Goal: Navigation & Orientation: Find specific page/section

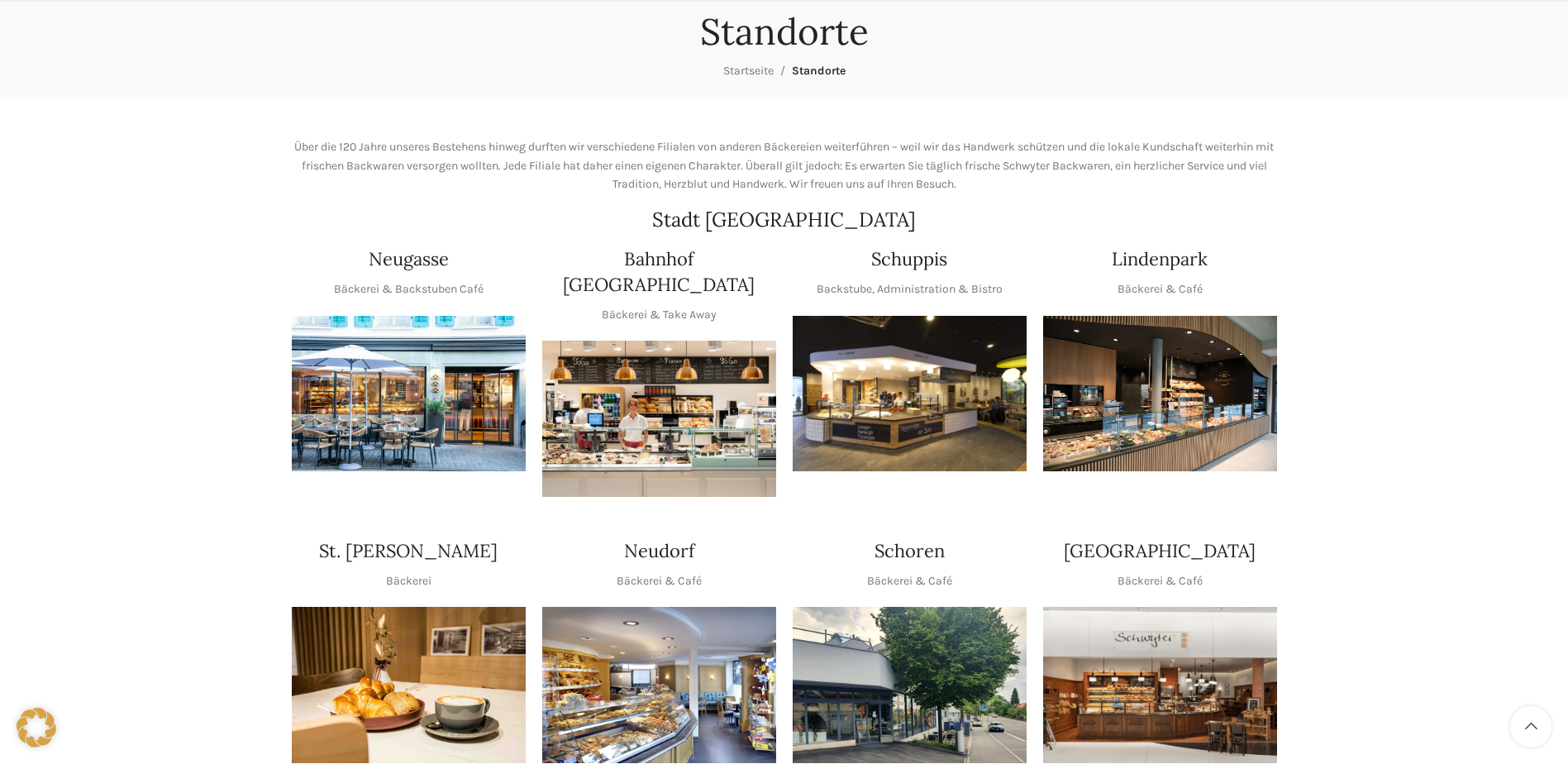
scroll to position [166, 0]
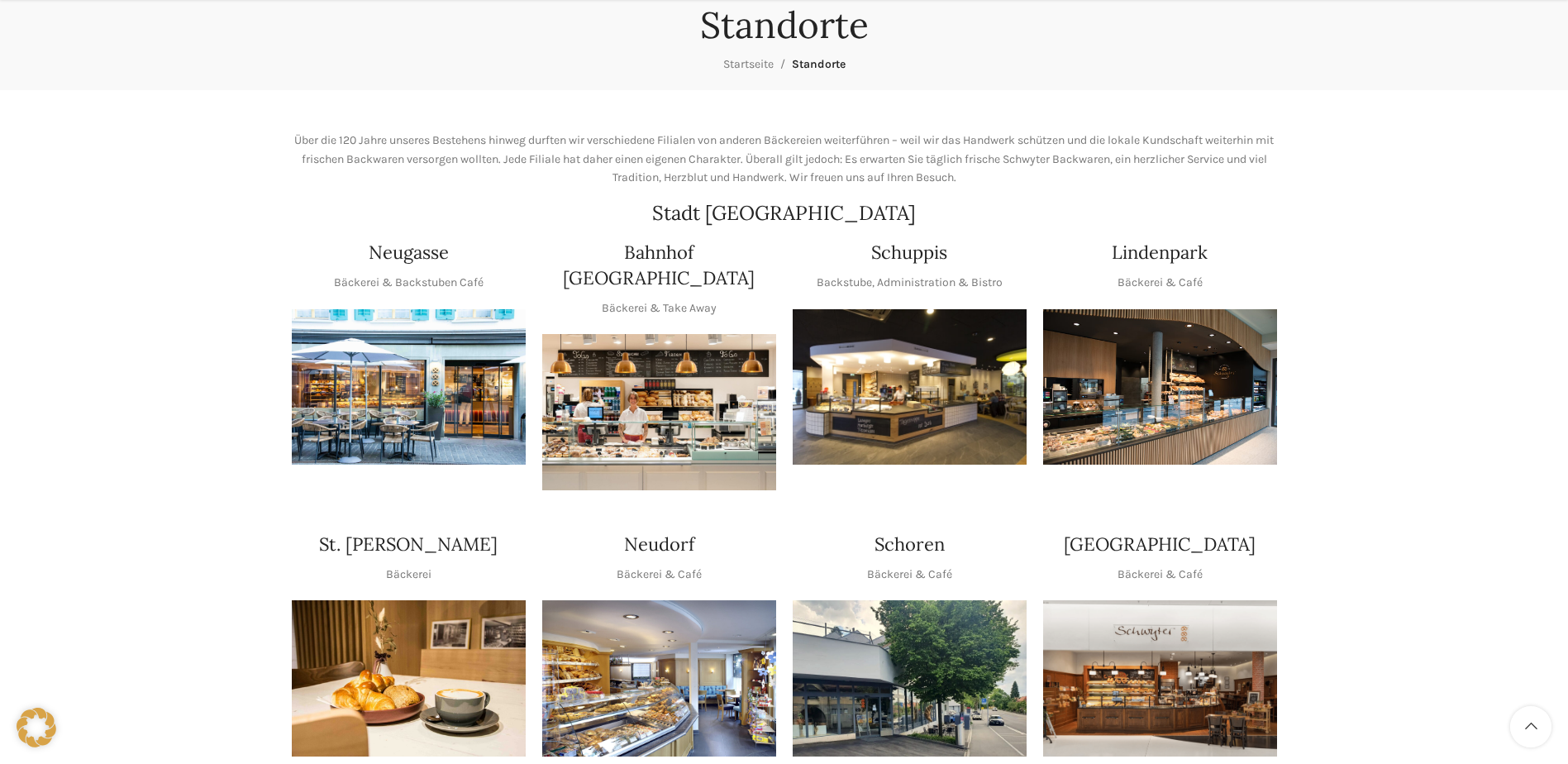
click at [421, 391] on img "1 / 1" at bounding box center [409, 388] width 234 height 156
click at [665, 370] on img "1 / 1" at bounding box center [660, 412] width 234 height 156
click at [951, 348] on img "1 / 1" at bounding box center [910, 388] width 234 height 156
click at [1186, 399] on img "1 / 1" at bounding box center [1161, 388] width 234 height 156
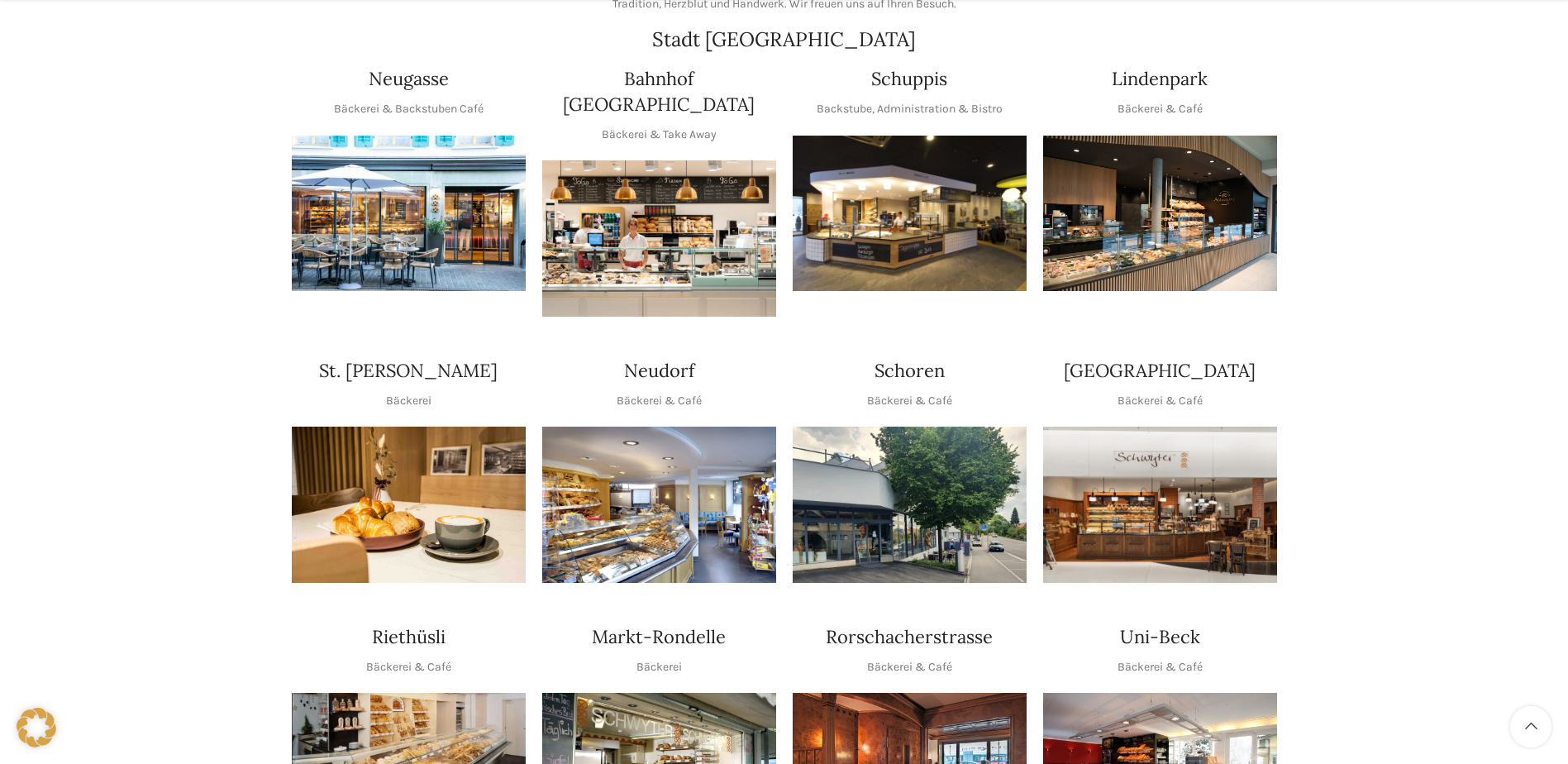
scroll to position [413, 0]
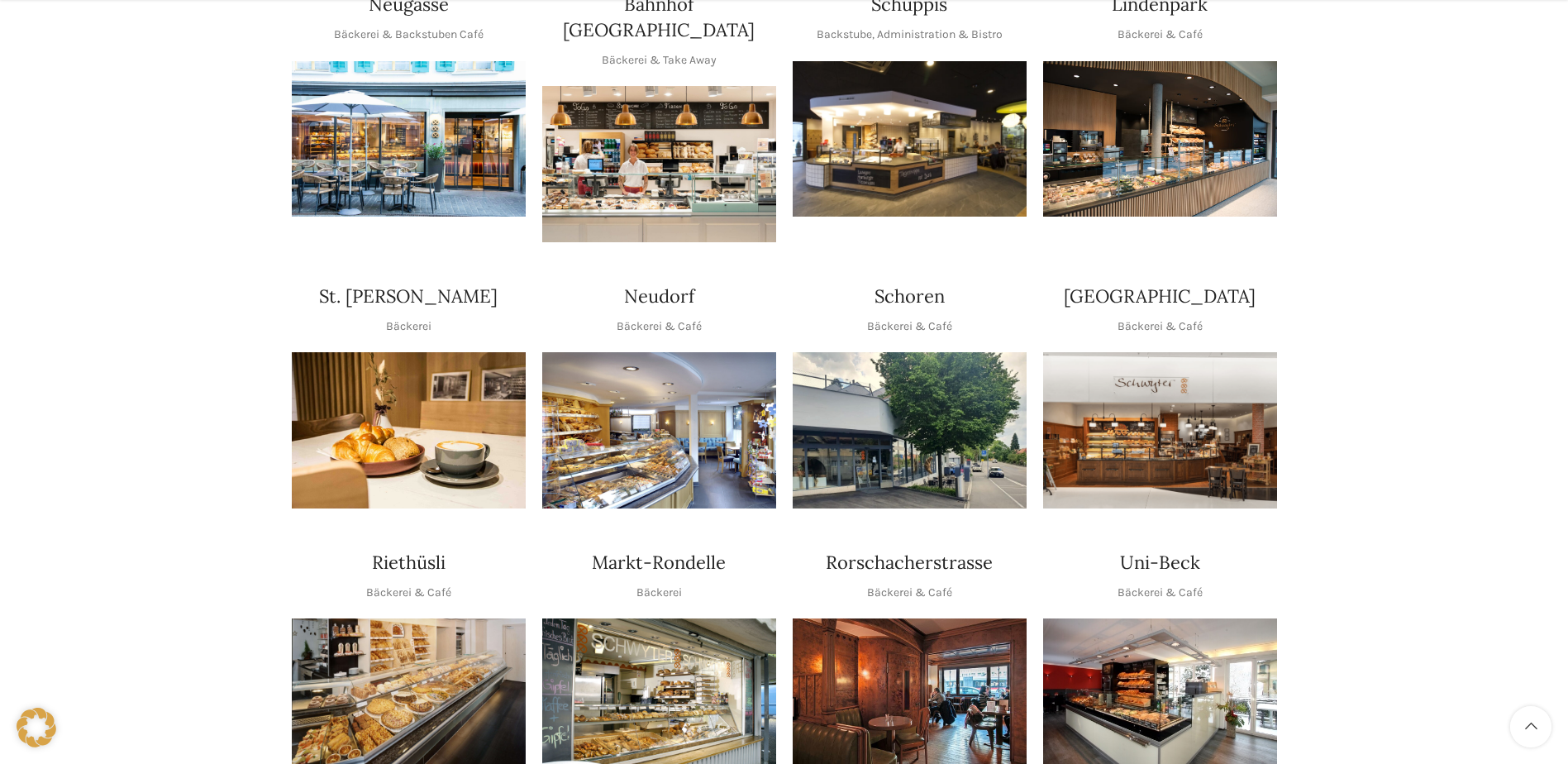
click at [385, 380] on img "1 / 1" at bounding box center [409, 431] width 234 height 156
click at [664, 373] on img "1 / 1" at bounding box center [660, 431] width 234 height 156
click at [936, 399] on img "1 / 1" at bounding box center [910, 431] width 234 height 156
click at [1193, 406] on img "1 / 1" at bounding box center [1161, 431] width 234 height 156
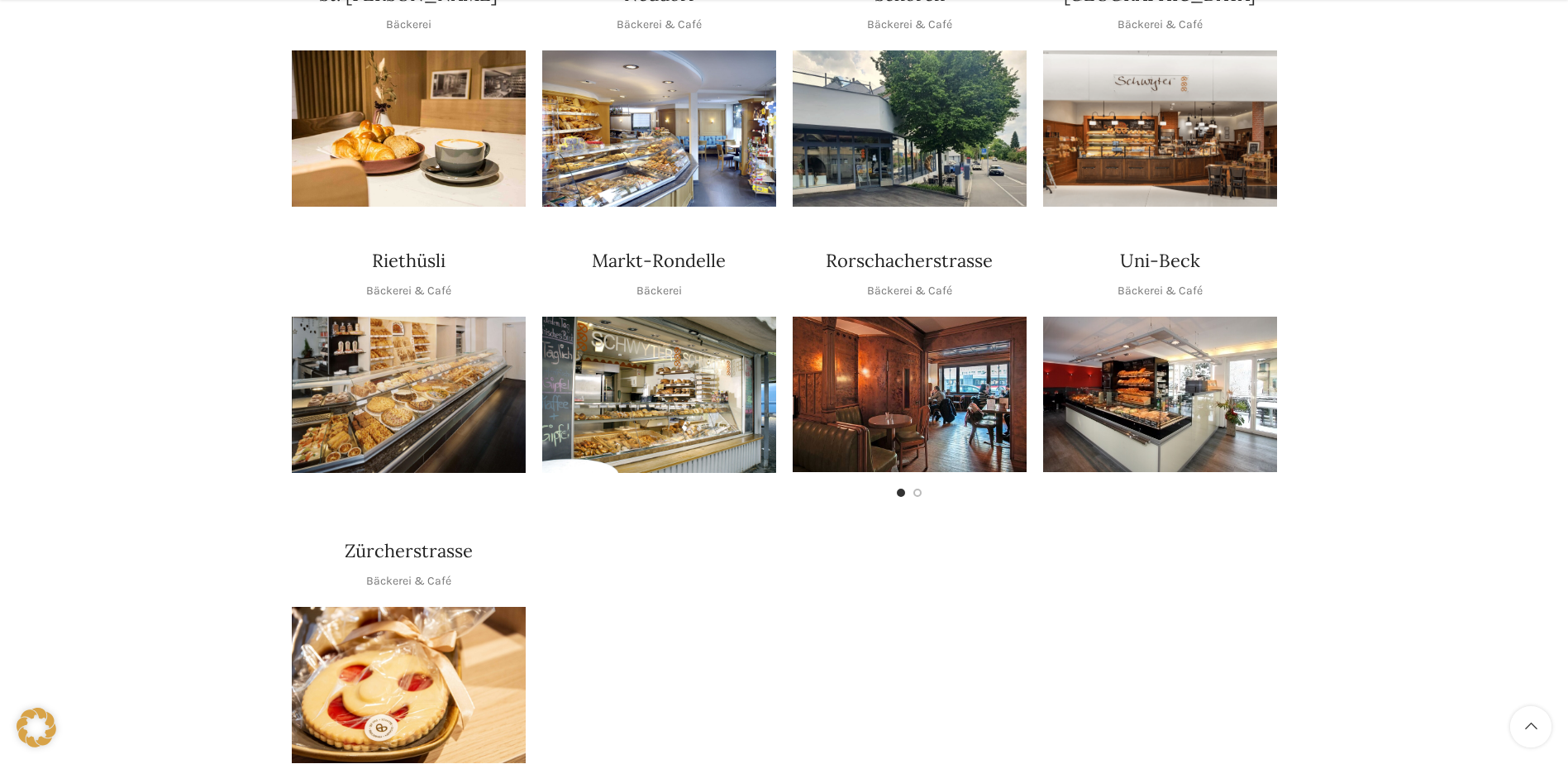
scroll to position [745, 0]
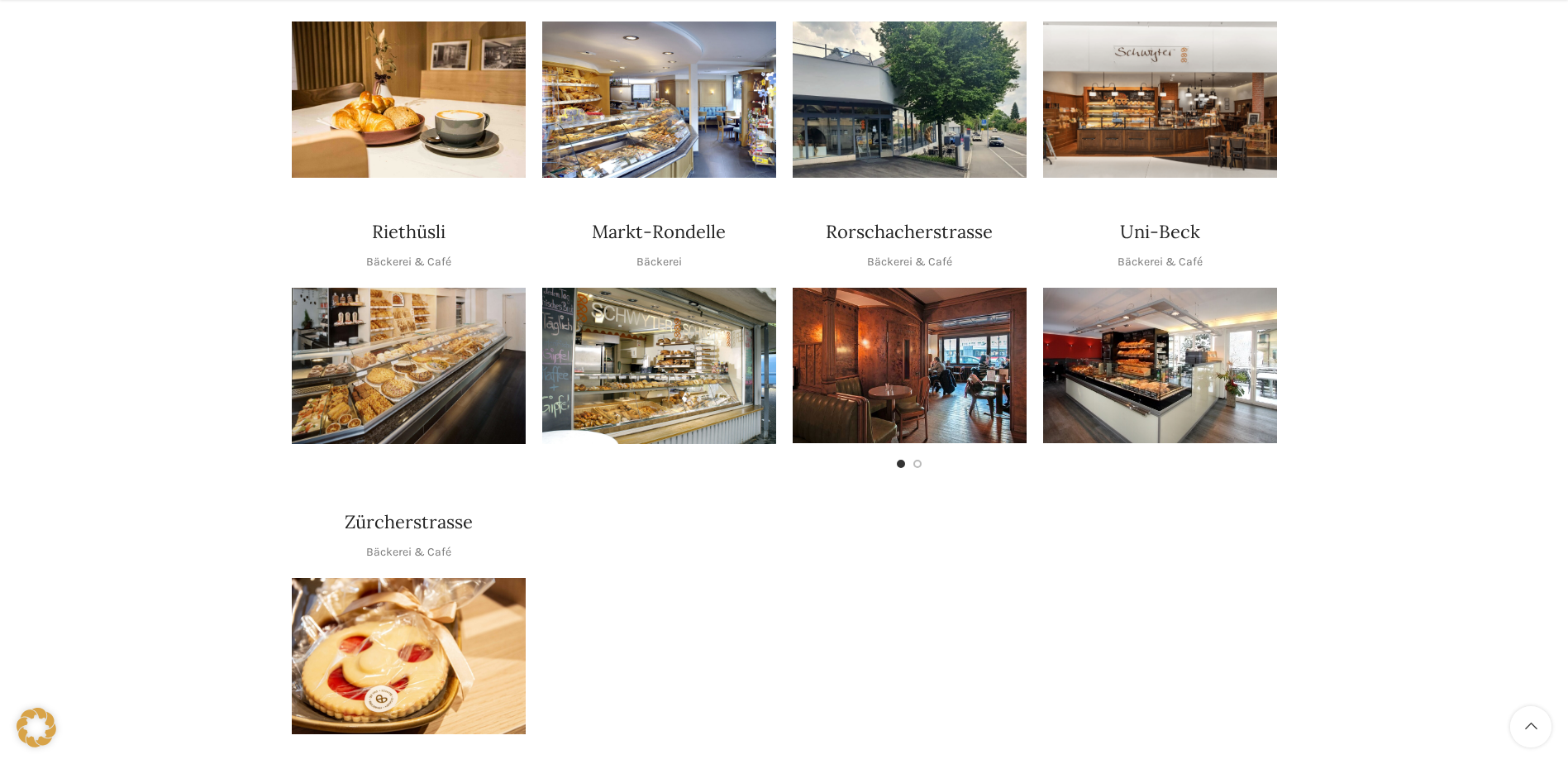
click at [427, 365] on img "1 / 1" at bounding box center [409, 366] width 234 height 156
click at [689, 345] on img "1 / 1" at bounding box center [660, 366] width 234 height 156
click at [909, 341] on img "1 / 2" at bounding box center [910, 365] width 234 height 155
click at [1136, 351] on img "1 / 1" at bounding box center [1161, 365] width 234 height 155
click at [446, 635] on img "1 / 1" at bounding box center [409, 656] width 234 height 156
